Goal: Task Accomplishment & Management: Manage account settings

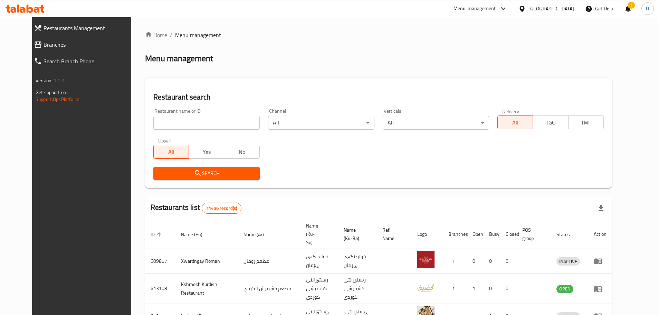
click at [161, 122] on input "search" at bounding box center [206, 123] width 106 height 14
paste input "669492"
type input "669492"
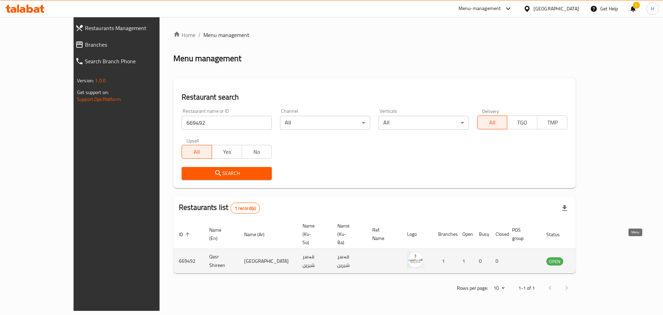
click at [590, 258] on icon "enhanced table" at bounding box center [587, 261] width 8 height 6
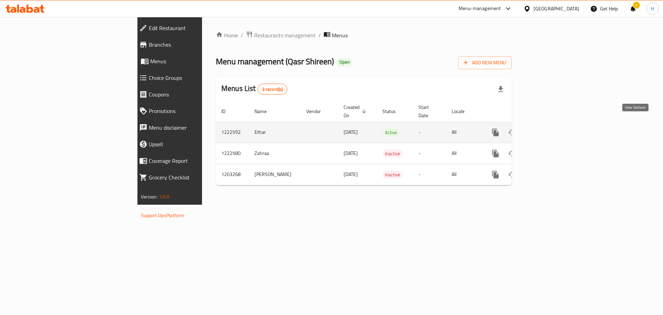
click at [549, 128] on icon "enhanced table" at bounding box center [545, 132] width 8 height 8
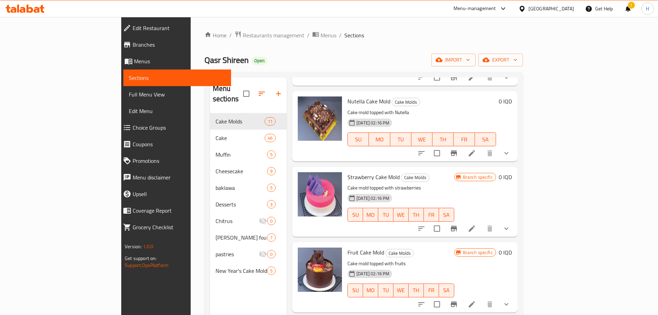
scroll to position [104, 0]
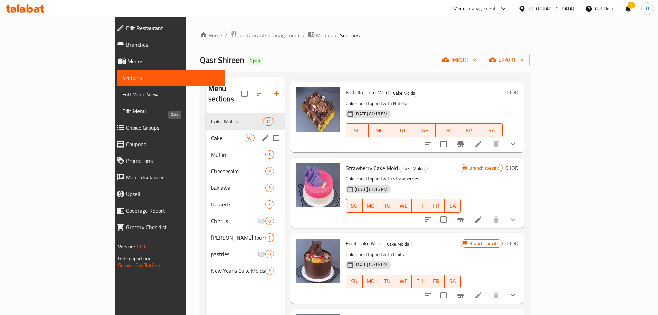
click at [211, 134] on span "Cake" at bounding box center [227, 138] width 32 height 8
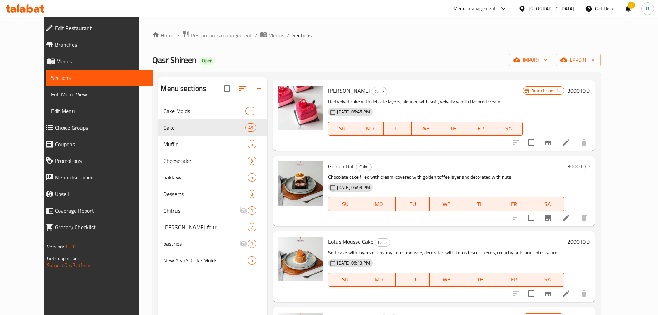
click at [454, 176] on p "Chocolate cake filled with cream, covered with golden toffee layer and decorate…" at bounding box center [446, 177] width 236 height 9
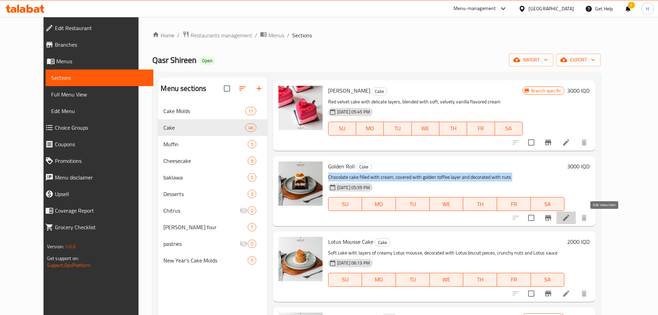
click at [569, 219] on icon at bounding box center [566, 217] width 6 height 6
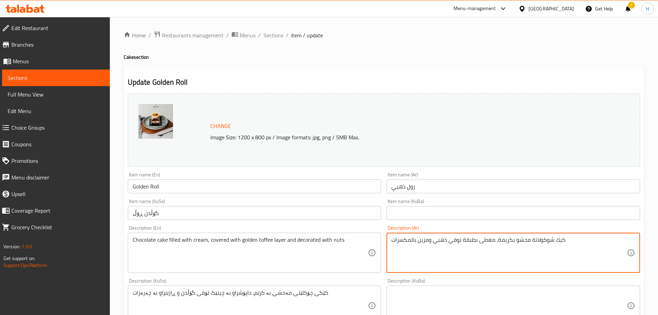
click at [516, 245] on textarea "كيك شوكولاتة محشو بكريمة، مغطى بطبقة توفي ذهبي ومزين بالمكسرات" at bounding box center [508, 252] width 235 height 33
type textarea "ؤ"
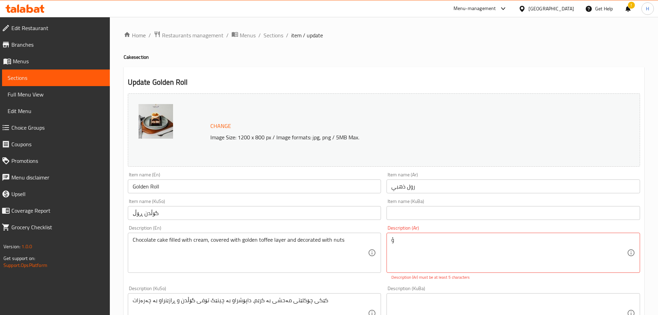
click at [26, 8] on icon at bounding box center [25, 8] width 39 height 8
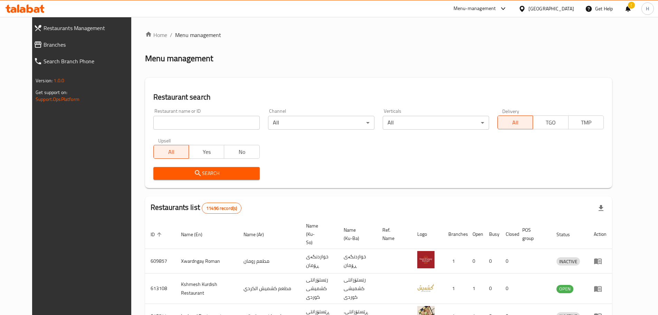
click at [183, 123] on input "search" at bounding box center [206, 123] width 106 height 14
type input "فخار وحطب"
click at [201, 178] on button "Search" at bounding box center [206, 173] width 106 height 13
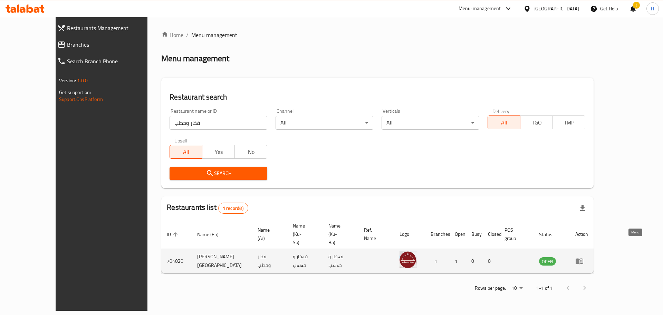
click at [588, 257] on link "enhanced table" at bounding box center [581, 261] width 13 height 8
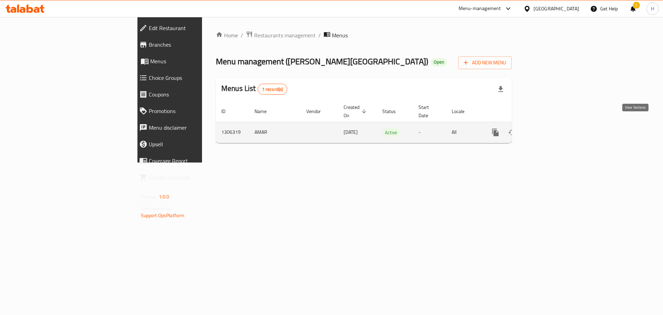
click at [549, 128] on icon "enhanced table" at bounding box center [545, 132] width 8 height 8
